Goal: Information Seeking & Learning: Learn about a topic

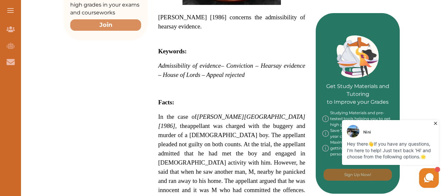
scroll to position [249, 0]
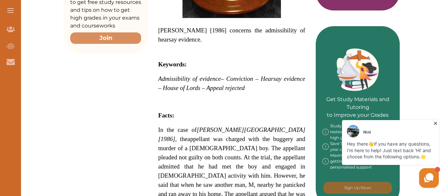
drag, startPoint x: 236, startPoint y: 31, endPoint x: 248, endPoint y: 33, distance: 12.1
click at [248, 33] on span "[PERSON_NAME] [1986] concerns the admissibility of hearsay evidence." at bounding box center [231, 35] width 147 height 16
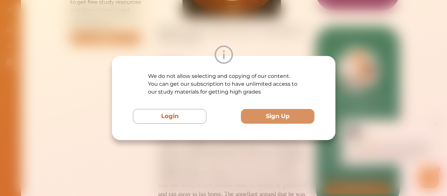
click at [249, 65] on div "We do not allow selecting and copying of our content. You can get our subscript…" at bounding box center [223, 98] width 223 height 84
click at [247, 12] on div "We do not allow selecting and copying of our content. You can get our subscript…" at bounding box center [223, 98] width 447 height 196
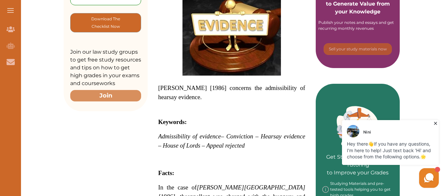
scroll to position [187, 0]
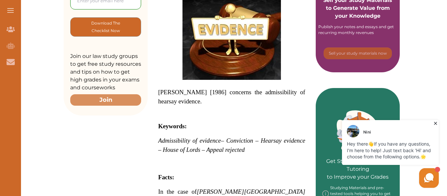
drag, startPoint x: 214, startPoint y: 91, endPoint x: 241, endPoint y: 92, distance: 27.2
click at [241, 92] on span "[PERSON_NAME] [1986] concerns the admissibility of hearsay evidence." at bounding box center [231, 97] width 147 height 16
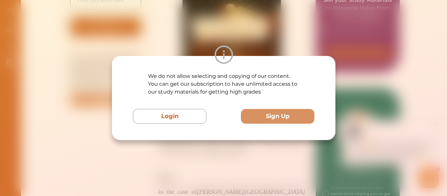
click at [285, 45] on div "We do not allow selecting and copying of our content. You can get our subscript…" at bounding box center [223, 98] width 447 height 196
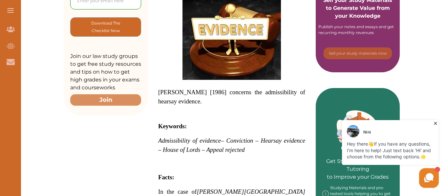
click at [271, 119] on p at bounding box center [231, 118] width 147 height 8
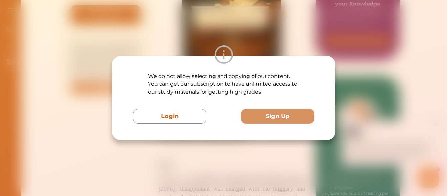
scroll to position [200, 0]
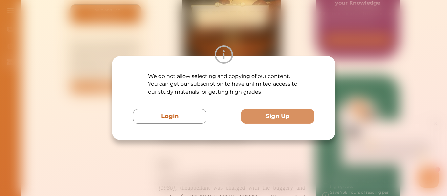
click at [239, 162] on div "We do not allow selecting and copying of our content. You can get our subscript…" at bounding box center [223, 98] width 447 height 196
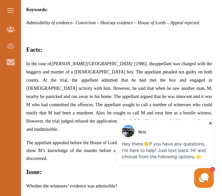
scroll to position [410, 0]
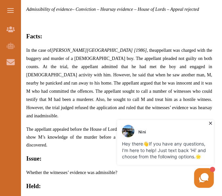
click at [209, 124] on icon at bounding box center [210, 123] width 3 height 3
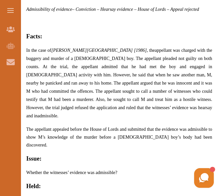
click at [173, 154] on h2 "Issue:" at bounding box center [119, 158] width 186 height 9
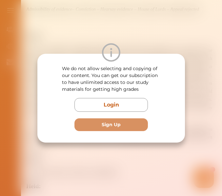
click at [169, 153] on div "We do not allow selecting and copying of our content. You can get our subscript…" at bounding box center [111, 98] width 222 height 196
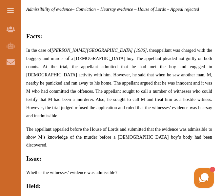
scroll to position [423, 0]
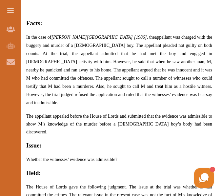
click at [145, 150] on p "[PERSON_NAME] [1986] concerns the admissibility of hearsay evidence. Keywords: …" at bounding box center [119, 81] width 186 height 428
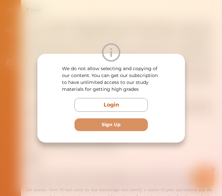
scroll to position [449, 0]
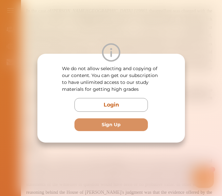
click at [150, 158] on div "We do not allow selecting and copying of our content. You can get our subscript…" at bounding box center [111, 98] width 222 height 196
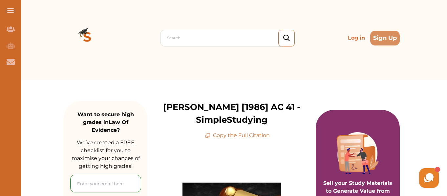
scroll to position [0, 0]
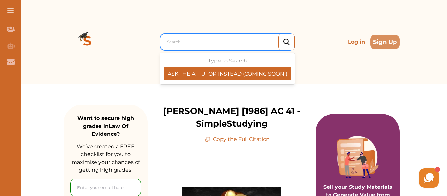
click at [179, 41] on div at bounding box center [229, 41] width 124 height 9
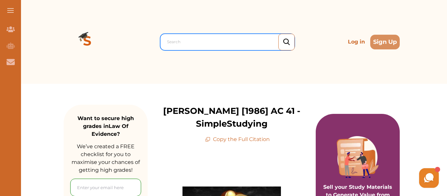
drag, startPoint x: 169, startPoint y: 40, endPoint x: 166, endPoint y: 42, distance: 3.5
click at [166, 42] on div "Search" at bounding box center [229, 42] width 130 height 12
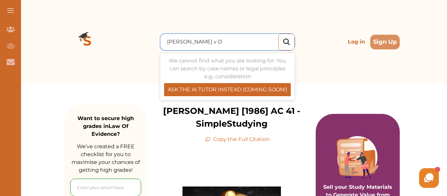
type input "[PERSON_NAME] v DPP"
